Goal: Transaction & Acquisition: Purchase product/service

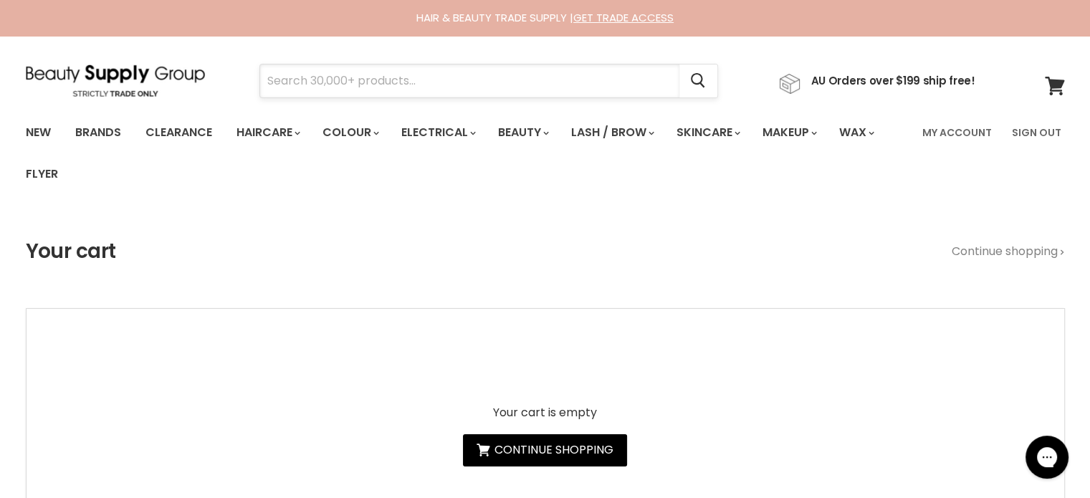
paste input "Simplicité Damask Rose Antioxidant Day Cream"
type input "Simplicité Damask Rose Antioxidant Day Cream"
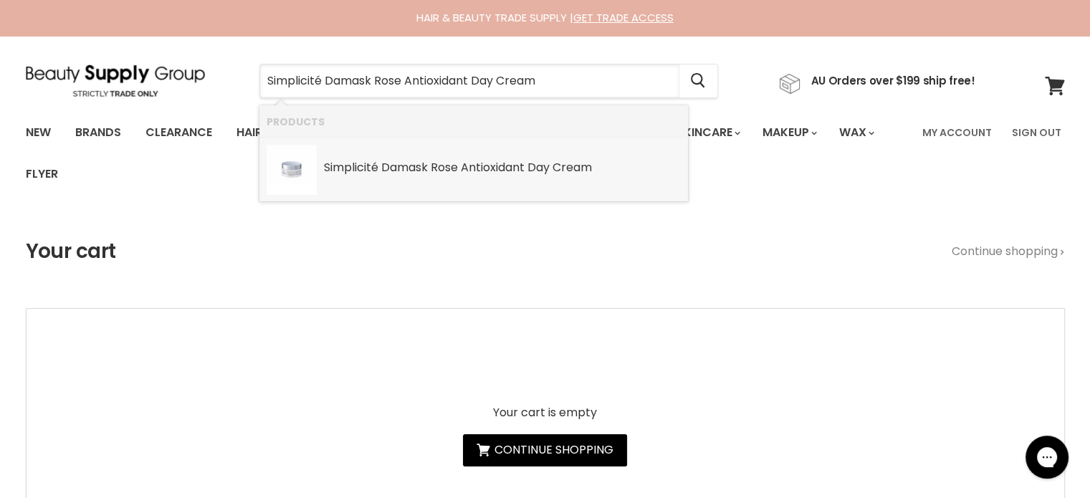
click at [468, 165] on b "Antioxidant" at bounding box center [493, 167] width 64 height 16
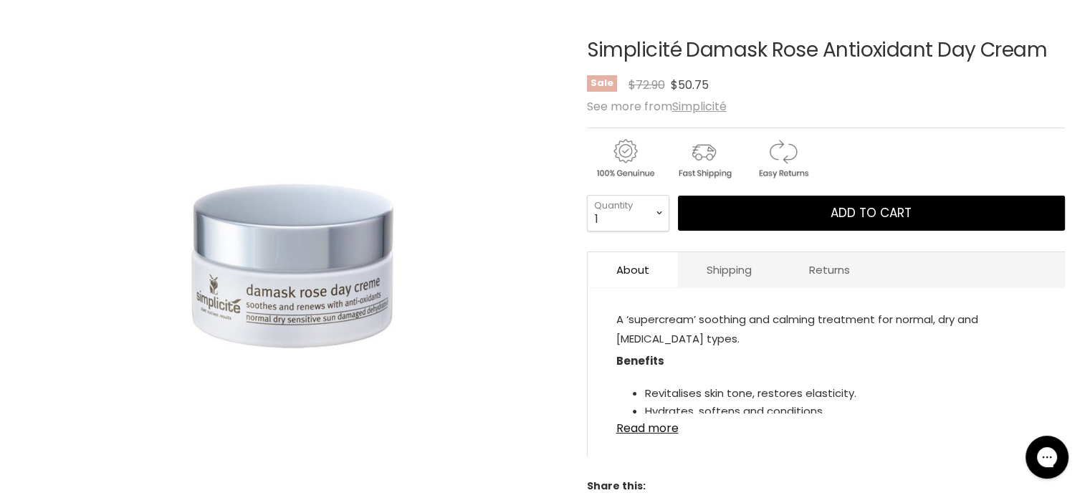
scroll to position [215, 0]
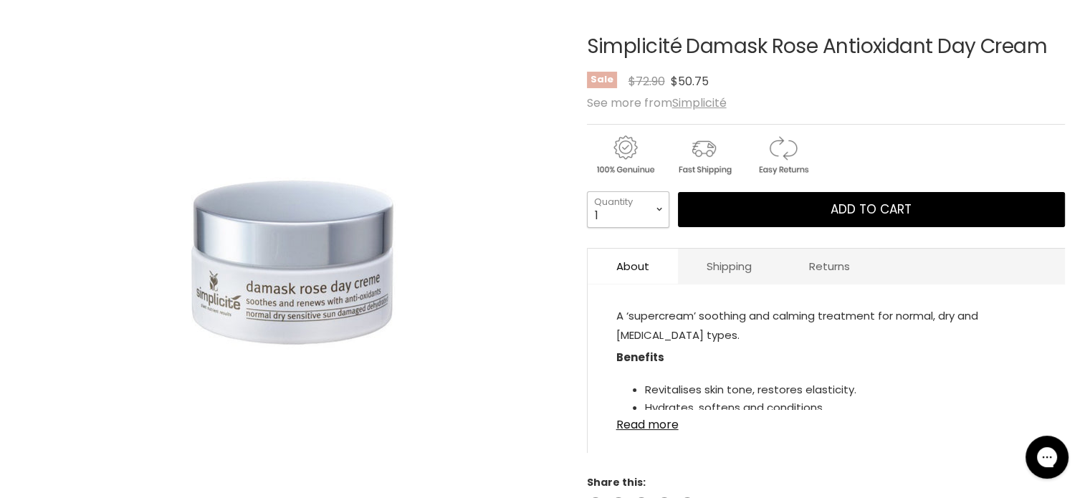
click at [659, 208] on select "1 2 3 4 5 6 7 8 9 10+" at bounding box center [628, 209] width 82 height 36
select select "2"
click at [587, 191] on select "1 2 3 4 5 6 7 8 9 10+" at bounding box center [628, 209] width 82 height 36
type input "2"
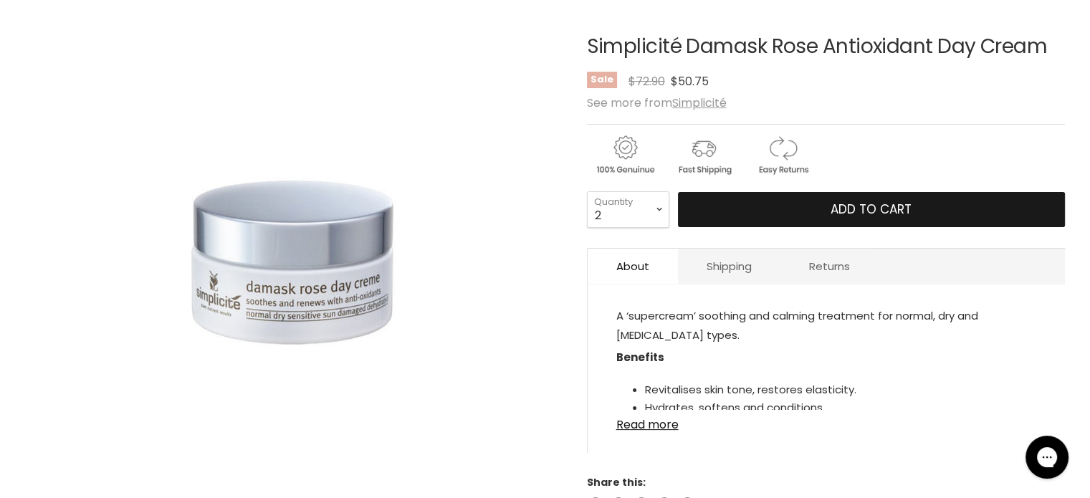
click at [832, 204] on span "Add to cart" at bounding box center [870, 209] width 81 height 17
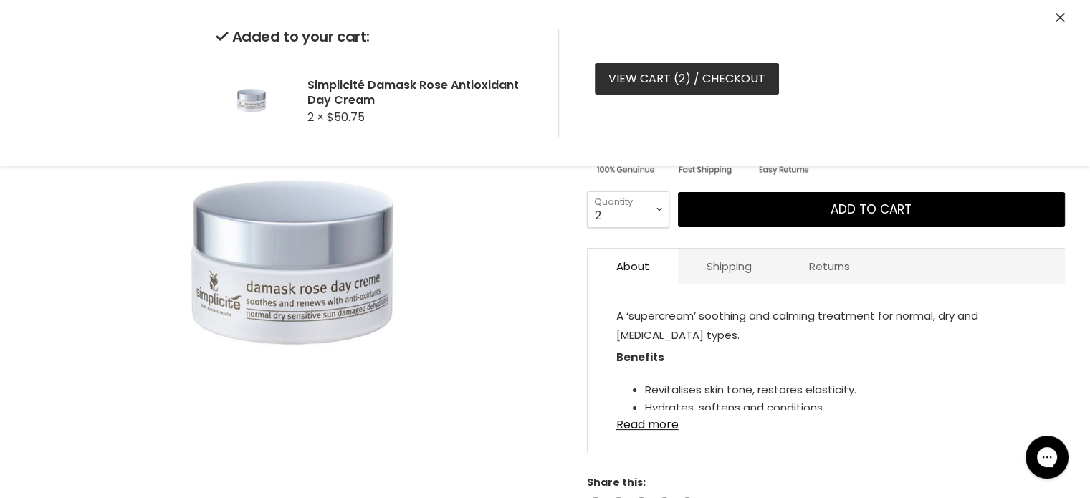
click at [666, 77] on link "View cart ( 2 ) / Checkout" at bounding box center [687, 79] width 184 height 32
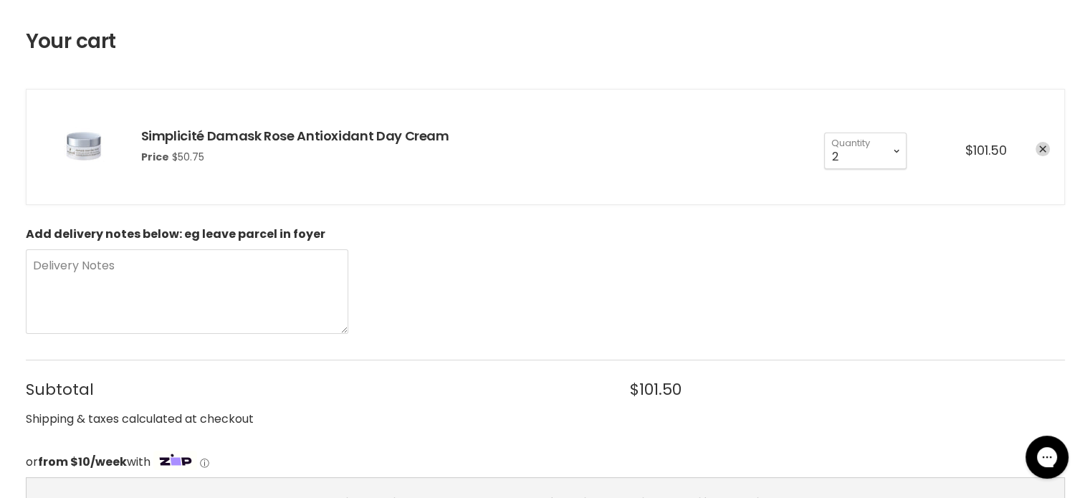
scroll to position [143, 0]
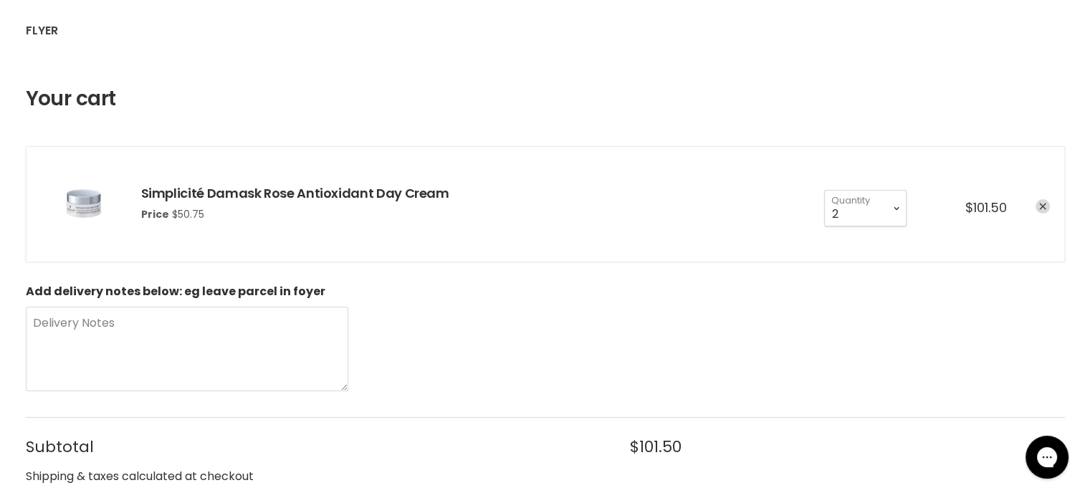
click at [1043, 206] on icon "remove Simplicité Damask Rose Antioxidant Day Cream" at bounding box center [1042, 206] width 7 height 7
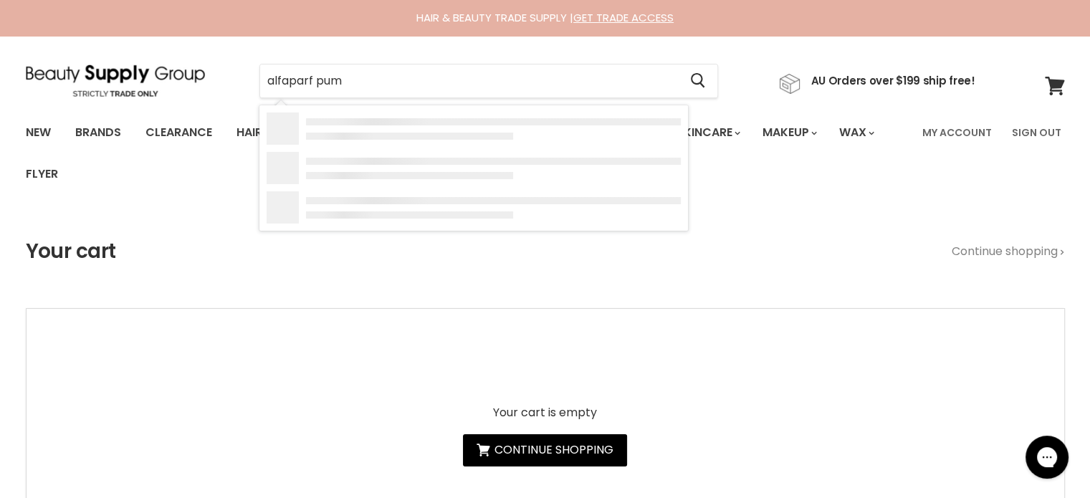
type input "alfaparf pump"
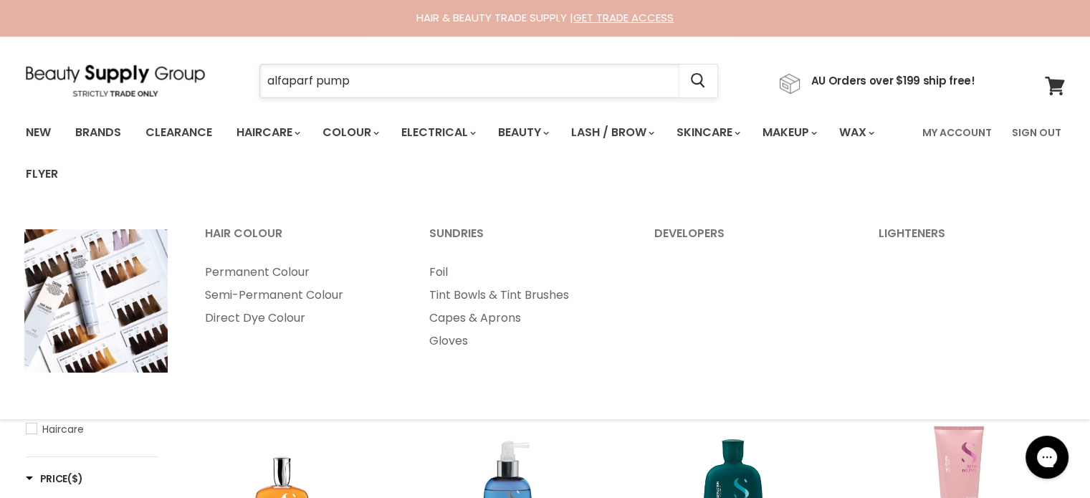
click at [362, 78] on input "alfaparf pump" at bounding box center [469, 80] width 419 height 33
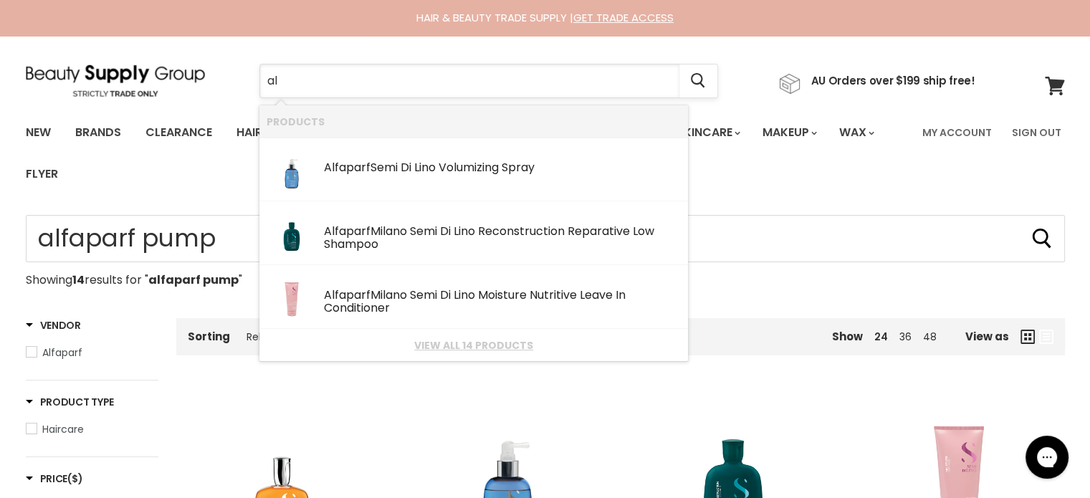
type input "a"
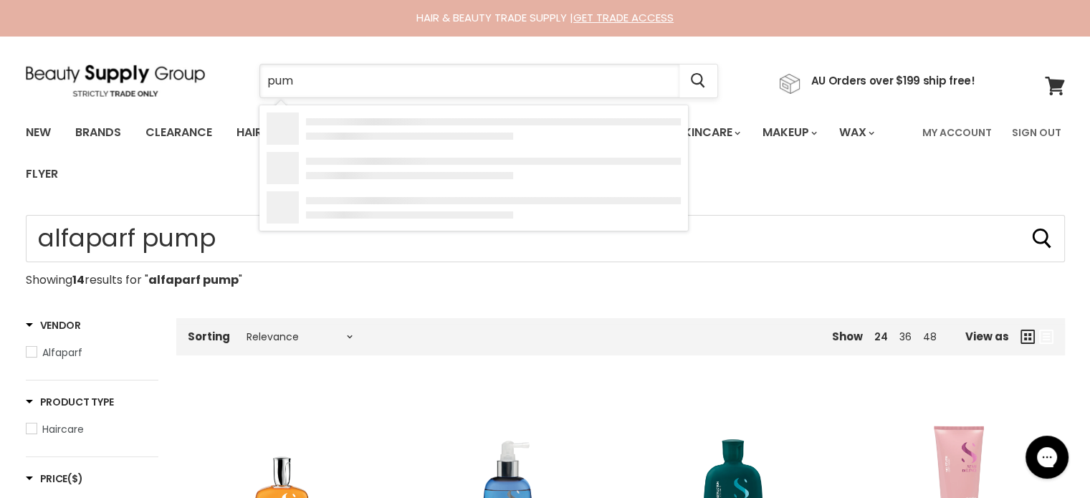
type input "pump"
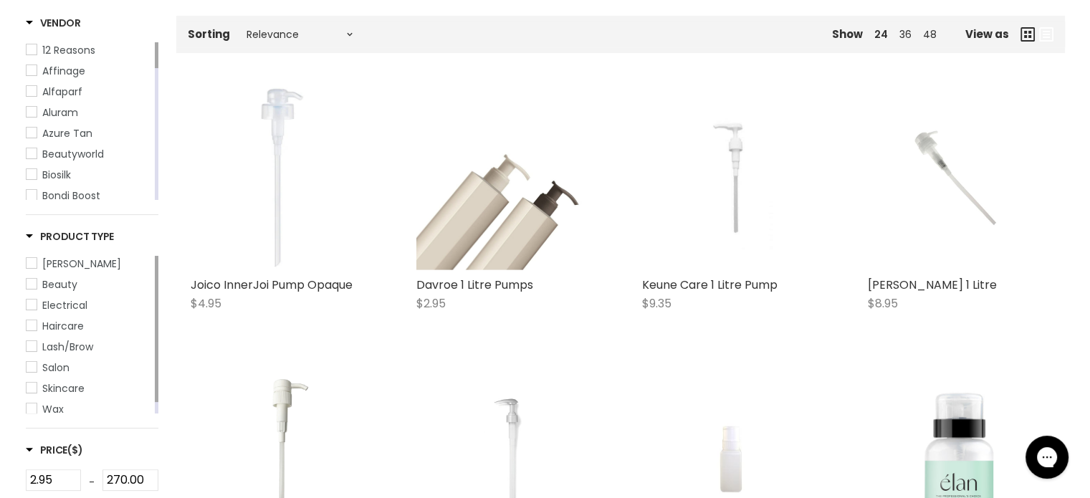
scroll to position [287, 0]
